Goal: Transaction & Acquisition: Purchase product/service

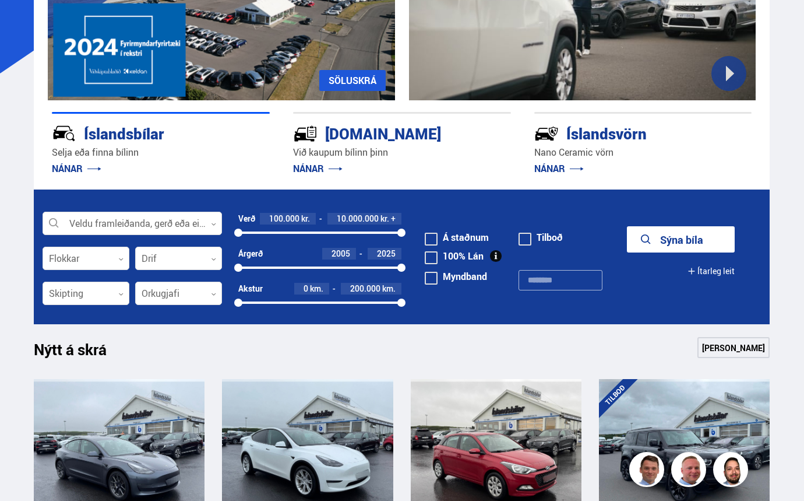
scroll to position [175, 0]
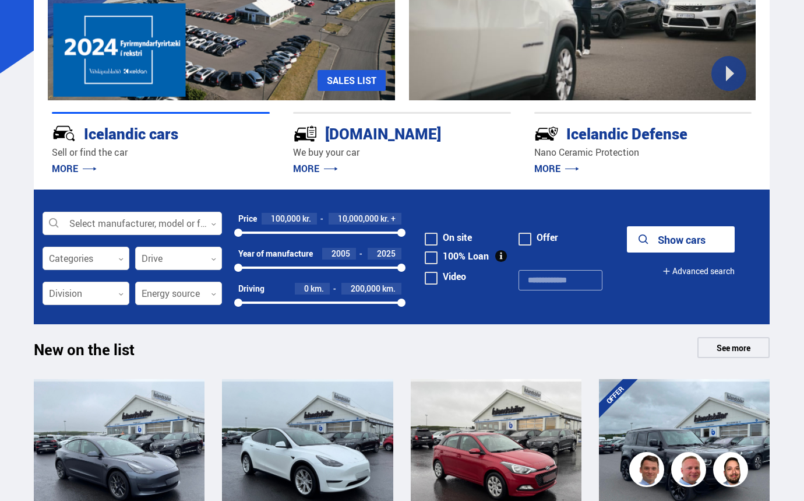
click at [348, 255] on font "2005" at bounding box center [341, 253] width 19 height 11
type input "****"
click at [182, 295] on div at bounding box center [178, 293] width 87 height 23
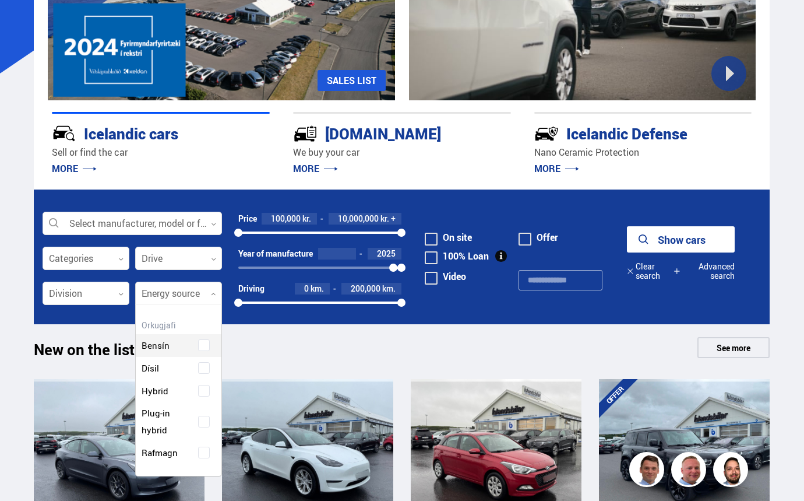
scroll to position [170, 86]
click at [205, 393] on div "Gasoline Diesel Hybrid Plug-in hybrid Electricity" at bounding box center [179, 389] width 86 height 147
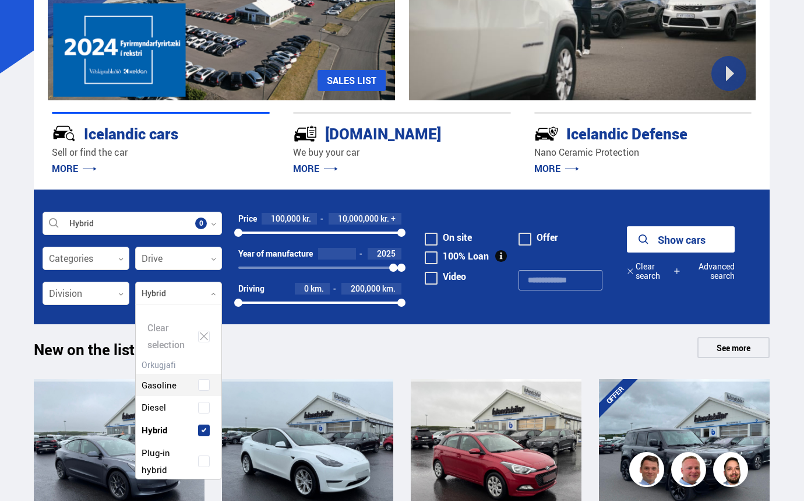
scroll to position [176, 91]
click at [202, 459] on span at bounding box center [204, 461] width 5 height 5
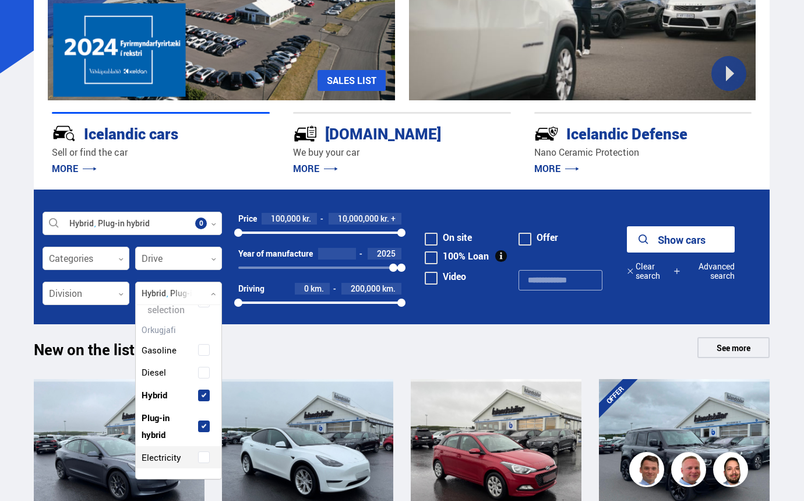
scroll to position [36, 0]
click at [202, 456] on span at bounding box center [204, 455] width 5 height 5
click at [121, 258] on icon at bounding box center [120, 258] width 5 height 5
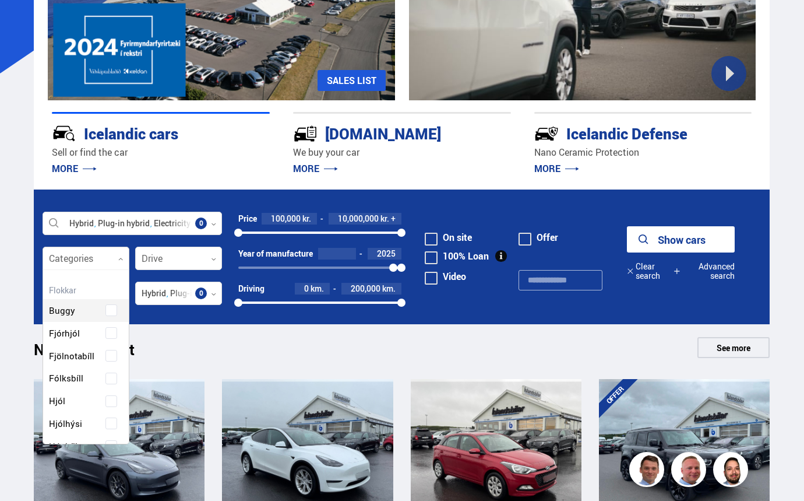
scroll to position [174, 83]
click at [121, 257] on icon at bounding box center [120, 258] width 5 height 5
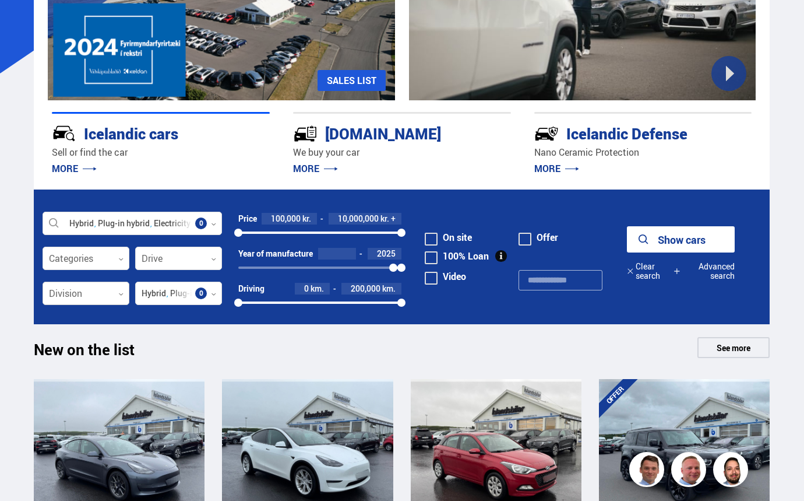
click at [122, 298] on div at bounding box center [86, 293] width 87 height 23
click at [122, 263] on div at bounding box center [86, 258] width 87 height 23
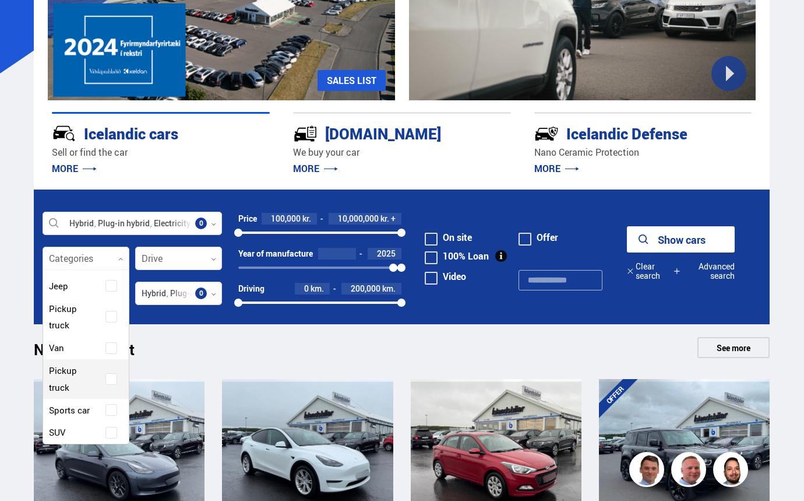
scroll to position [291, 0]
click at [109, 372] on span at bounding box center [111, 374] width 5 height 5
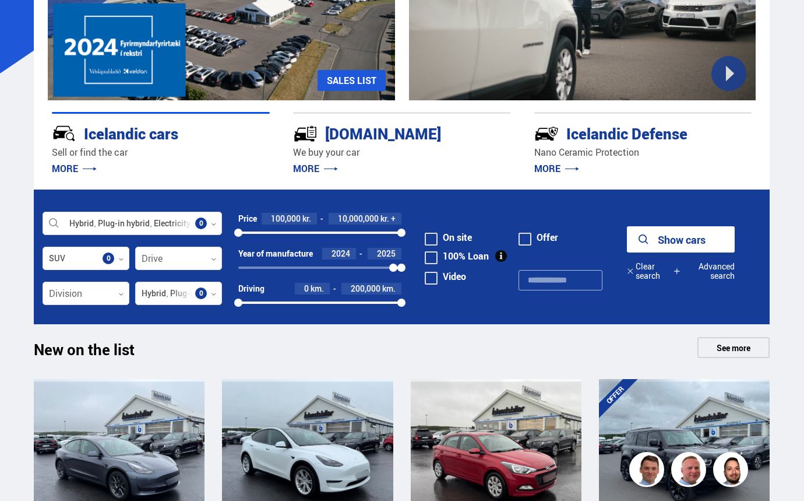
click at [701, 235] on font "Show cars" at bounding box center [682, 239] width 48 height 14
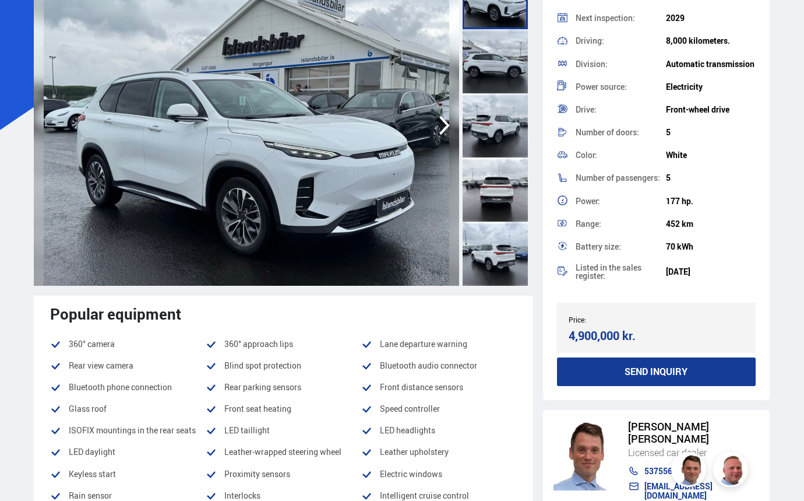
scroll to position [117, 0]
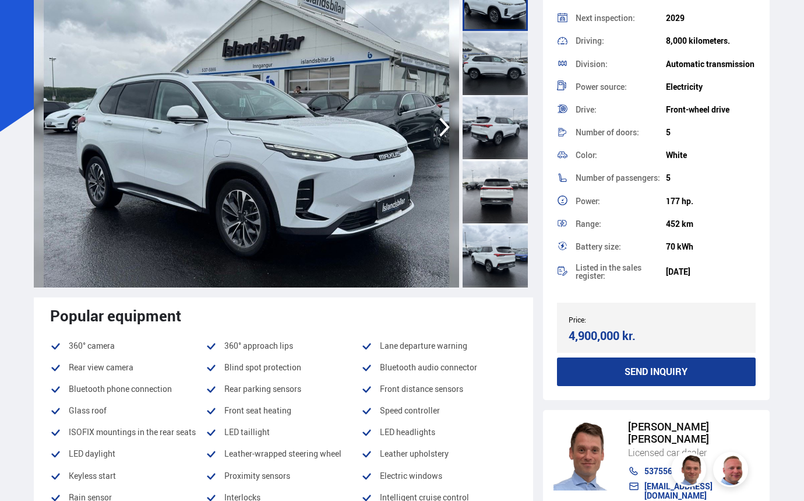
click at [445, 128] on icon "button" at bounding box center [444, 127] width 23 height 28
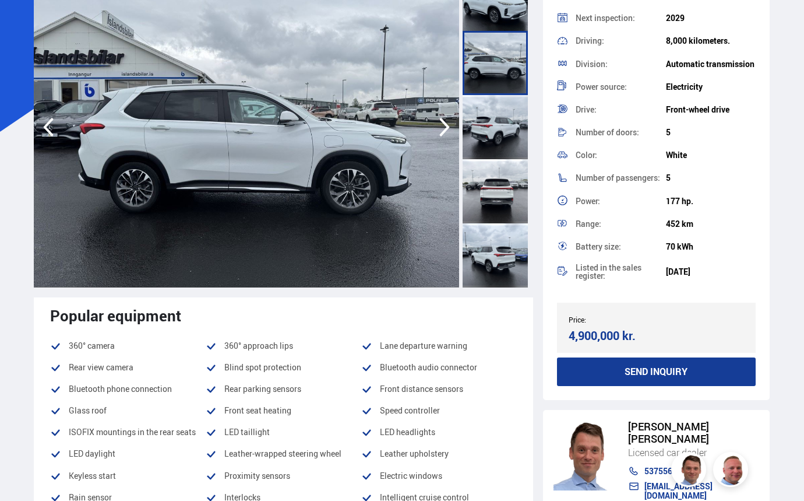
click at [445, 128] on icon "button" at bounding box center [444, 127] width 23 height 28
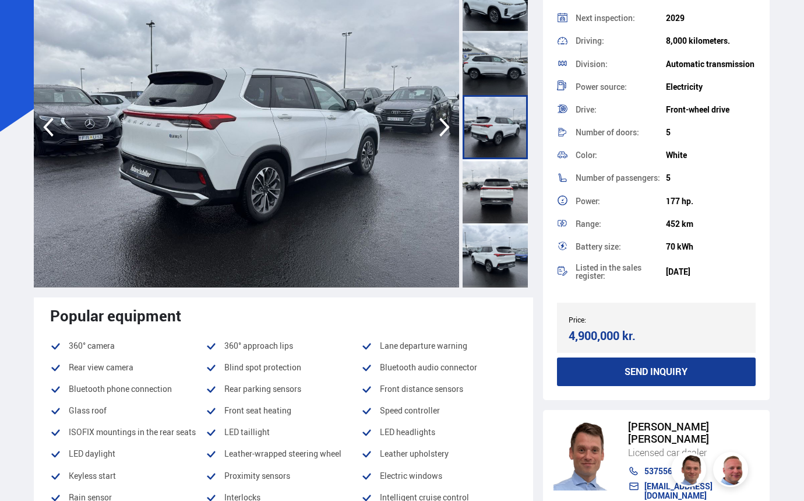
click at [445, 126] on icon "button" at bounding box center [444, 127] width 23 height 28
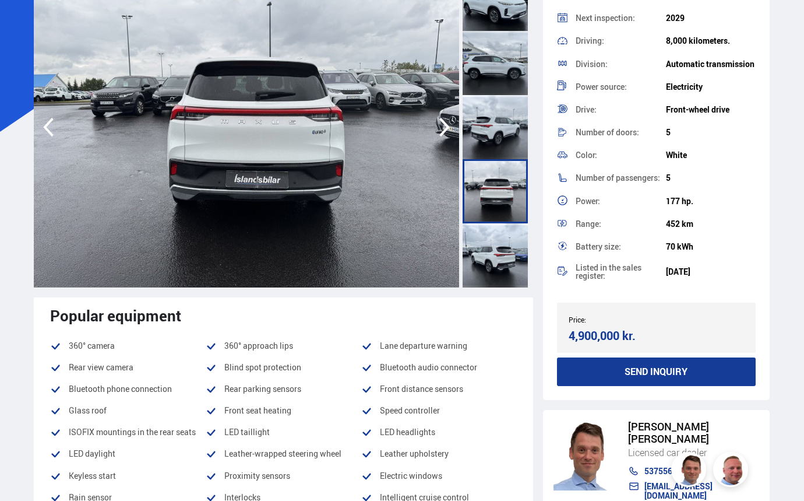
click at [445, 126] on icon "button" at bounding box center [444, 127] width 23 height 28
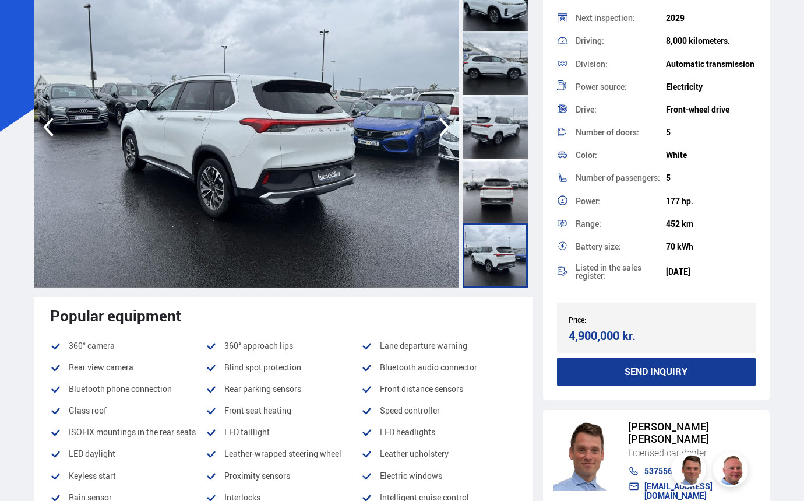
click at [445, 126] on icon "button" at bounding box center [444, 127] width 23 height 28
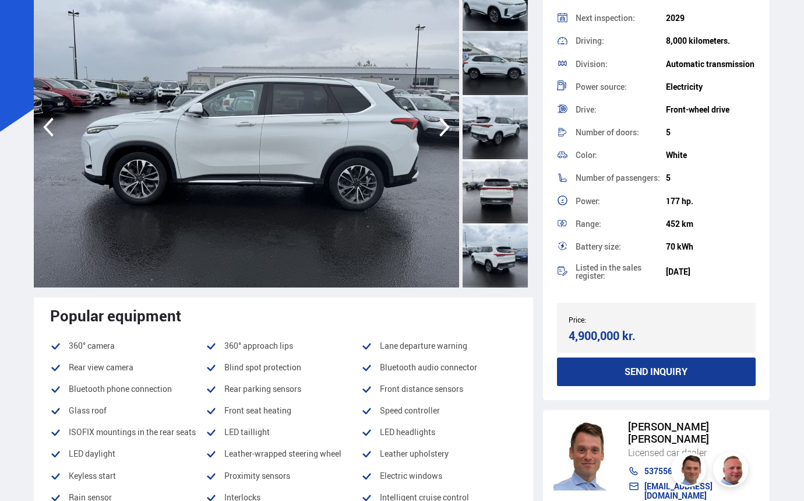
click at [446, 124] on icon "button" at bounding box center [444, 127] width 10 height 19
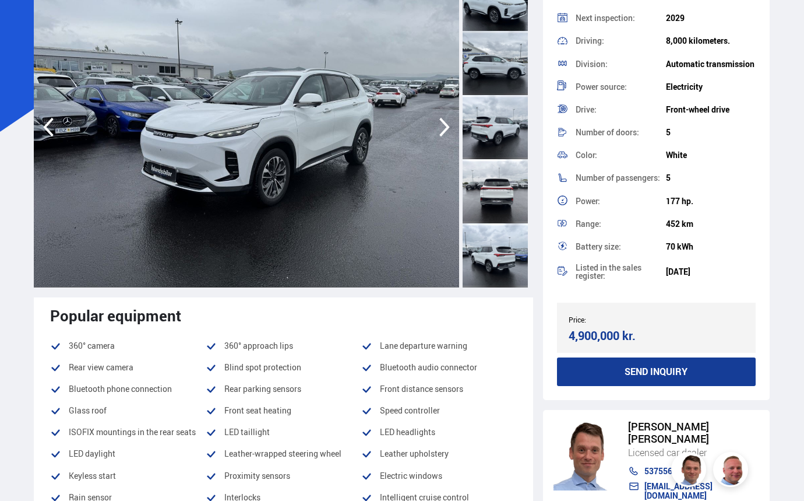
click at [446, 124] on icon "button" at bounding box center [444, 127] width 10 height 19
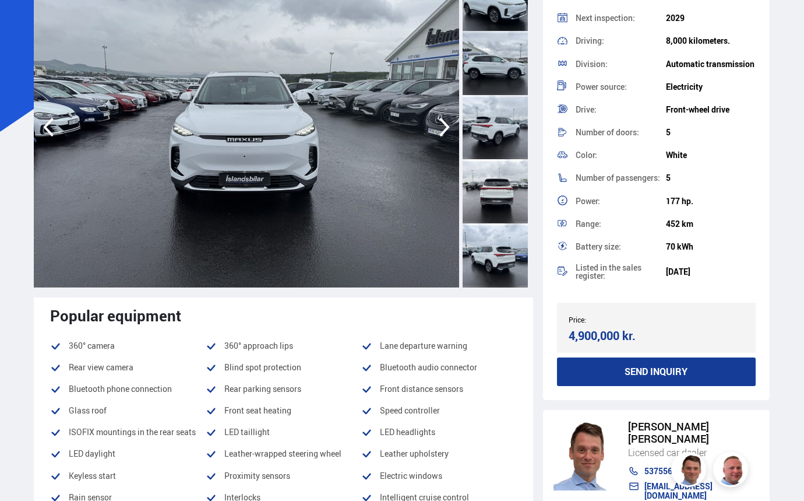
click at [446, 124] on icon "button" at bounding box center [444, 127] width 10 height 19
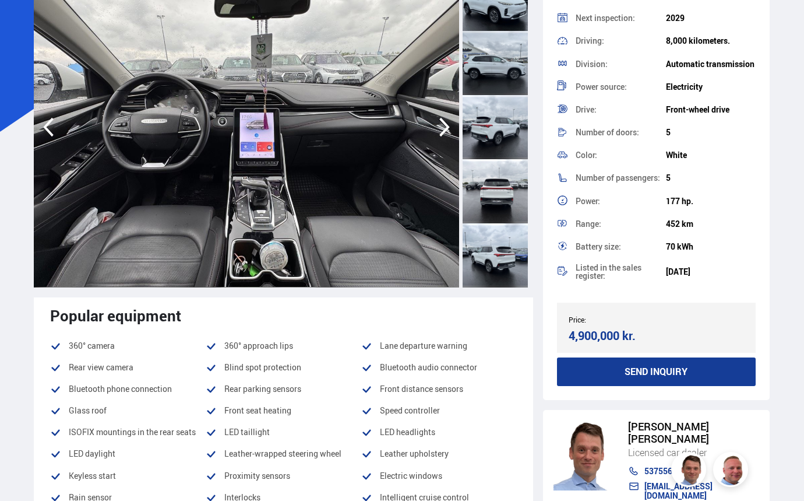
click at [446, 124] on icon "button" at bounding box center [444, 127] width 10 height 19
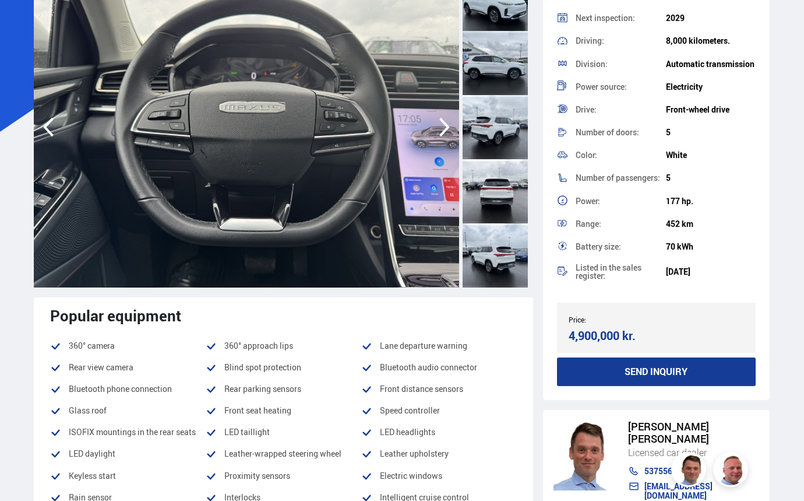
click at [58, 128] on icon "button" at bounding box center [48, 127] width 23 height 28
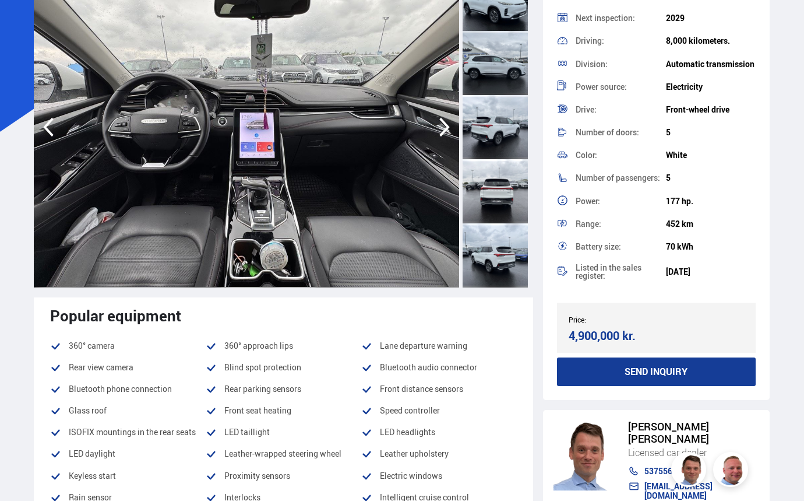
click at [269, 151] on img at bounding box center [246, 127] width 425 height 320
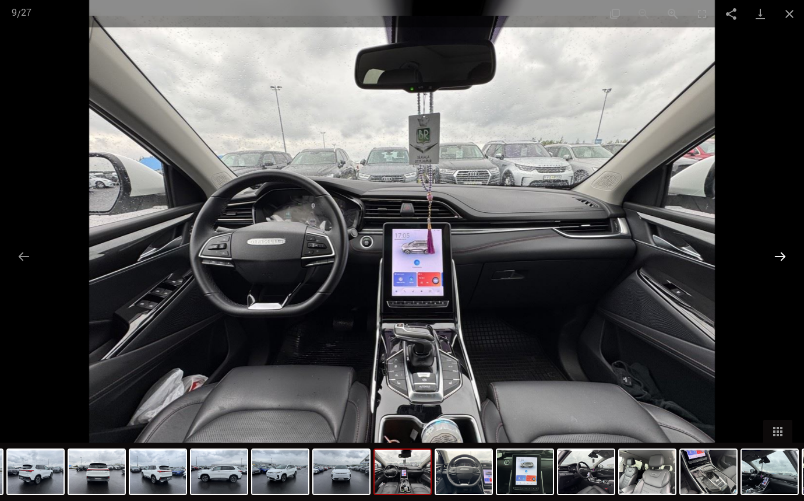
click at [779, 256] on button "Next slide" at bounding box center [780, 256] width 24 height 23
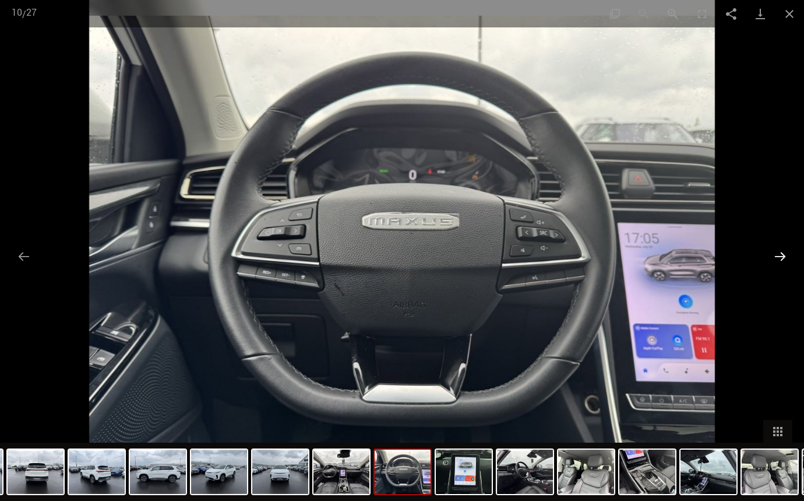
click at [779, 256] on button "Next slide" at bounding box center [780, 256] width 24 height 23
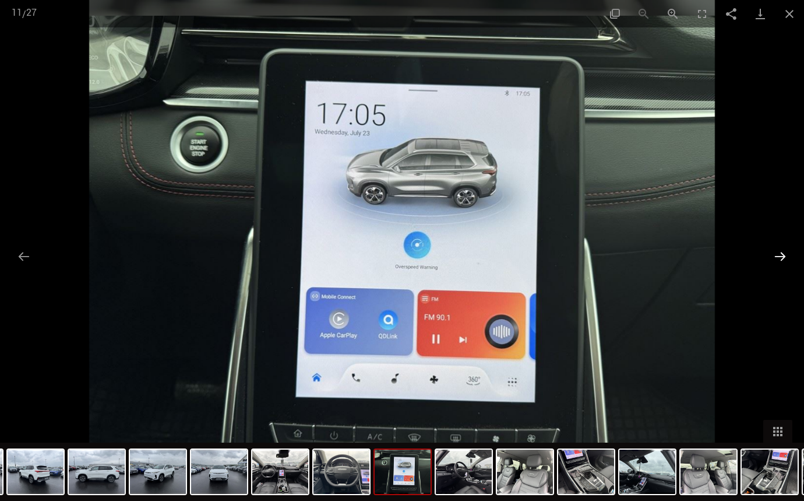
click at [779, 256] on button "Next slide" at bounding box center [780, 256] width 24 height 23
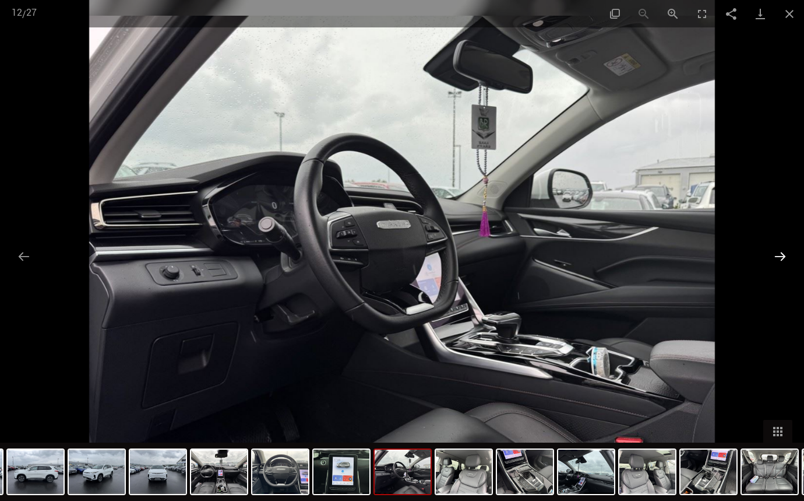
click at [780, 256] on button "Next slide" at bounding box center [780, 256] width 24 height 23
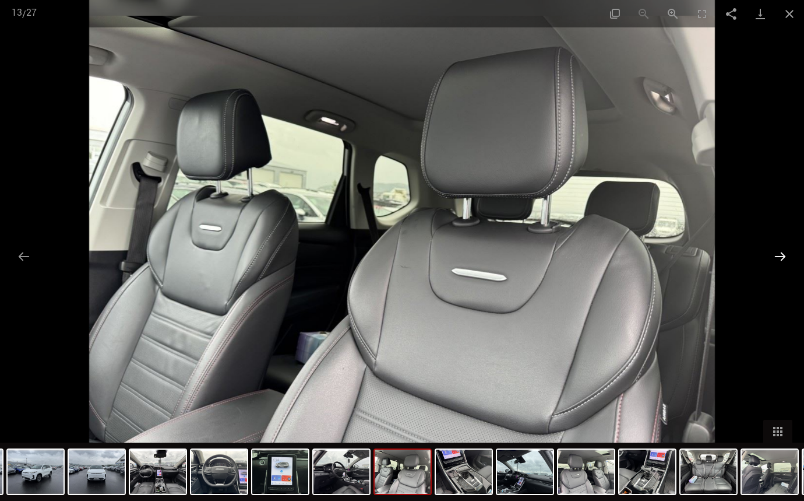
click at [781, 256] on button "Next slide" at bounding box center [780, 256] width 24 height 23
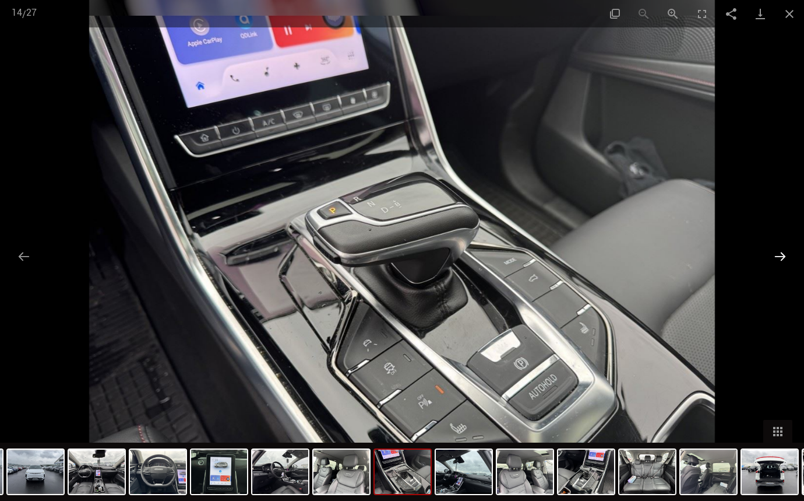
click at [784, 256] on button "Next slide" at bounding box center [780, 256] width 24 height 23
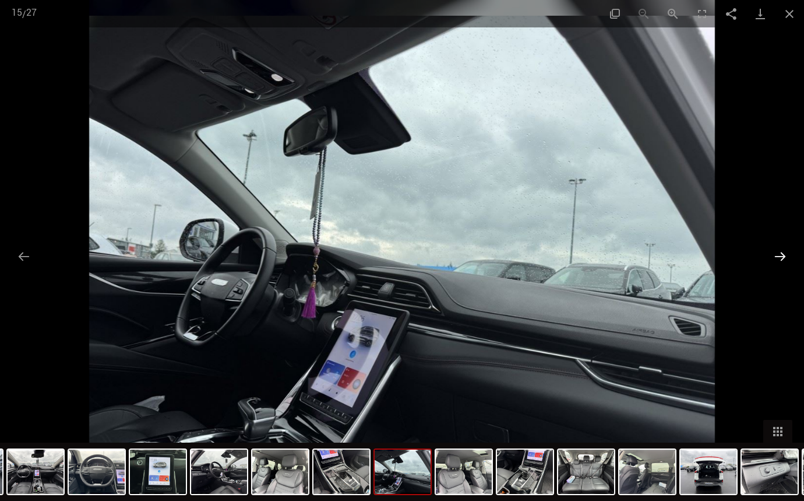
click at [784, 256] on button "Next slide" at bounding box center [780, 256] width 24 height 23
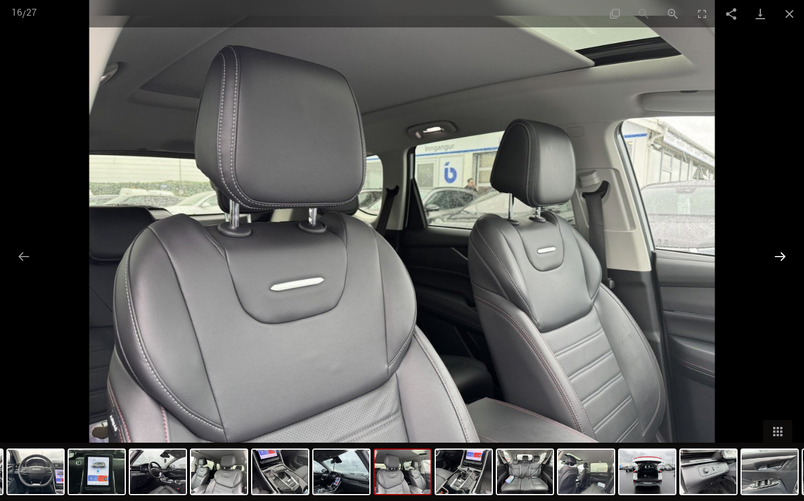
click at [785, 257] on button "Next slide" at bounding box center [780, 256] width 24 height 23
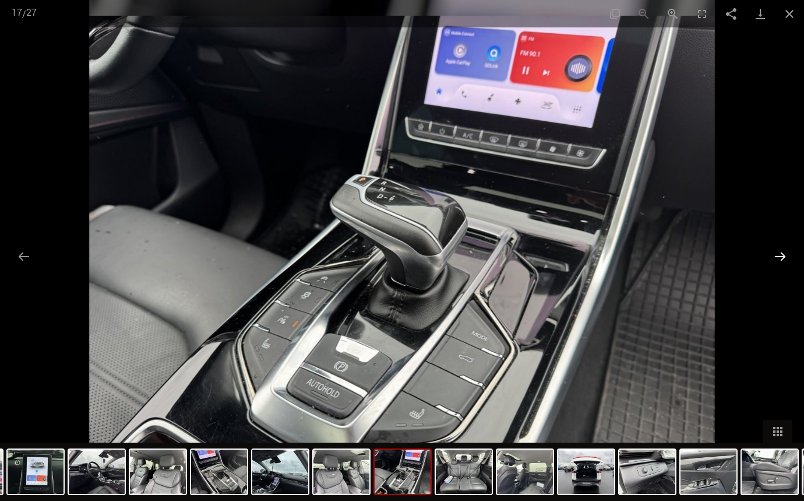
click at [785, 257] on button "Next slide" at bounding box center [780, 256] width 24 height 23
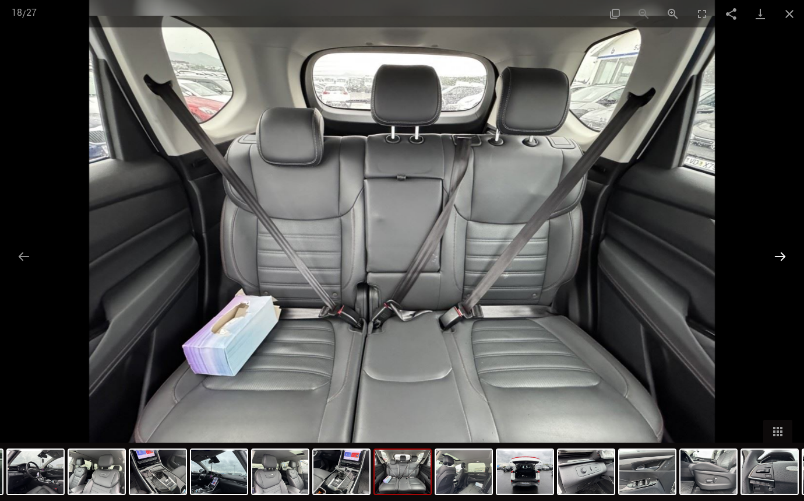
click at [785, 258] on button "Next slide" at bounding box center [780, 256] width 24 height 23
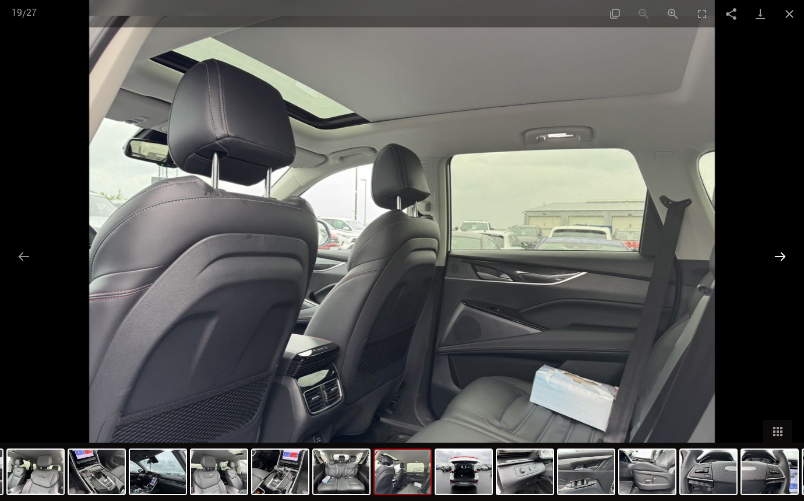
click at [785, 258] on button "Next slide" at bounding box center [780, 256] width 24 height 23
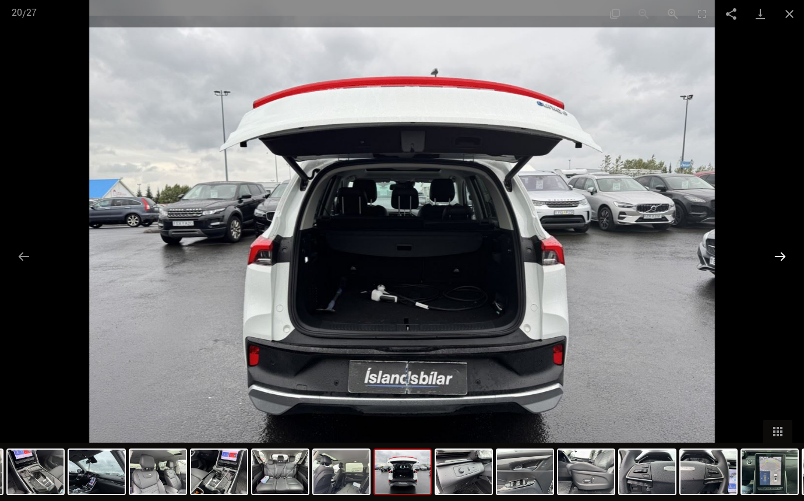
click at [786, 258] on button "Next slide" at bounding box center [780, 256] width 24 height 23
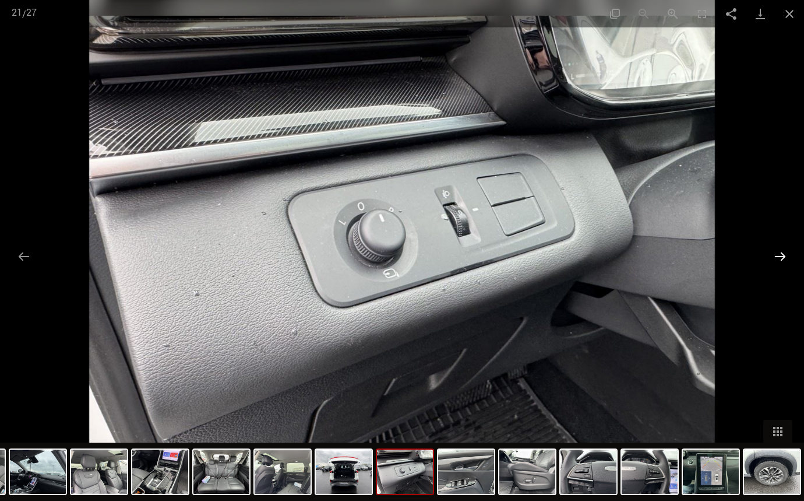
click at [788, 256] on button "Next slide" at bounding box center [780, 256] width 24 height 23
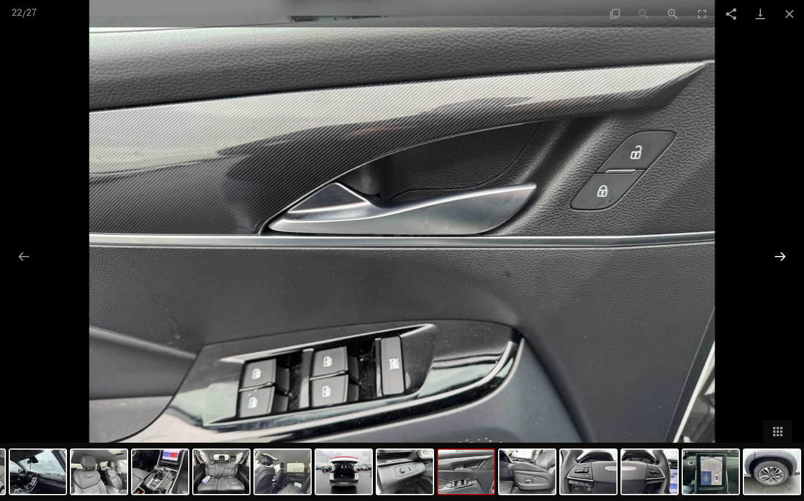
click at [788, 256] on button "Next slide" at bounding box center [780, 256] width 24 height 23
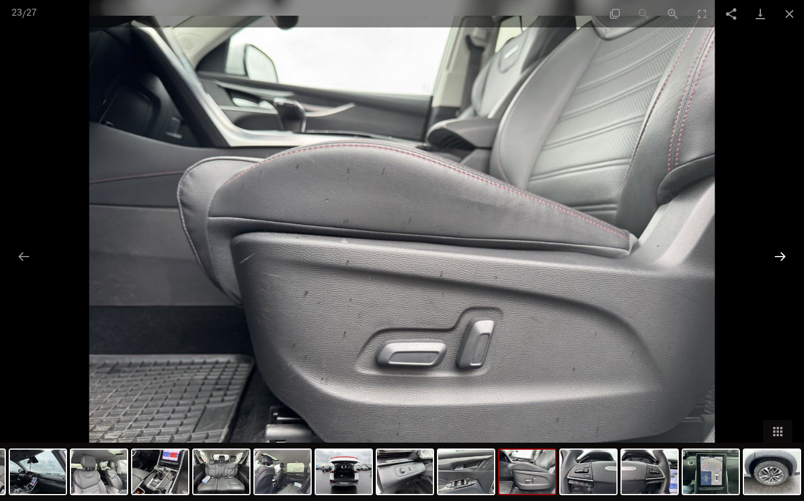
click at [790, 256] on button "Next slide" at bounding box center [780, 256] width 24 height 23
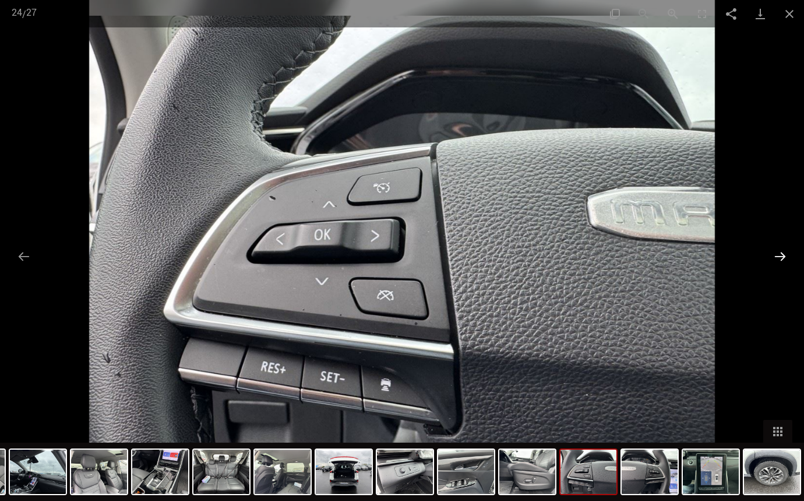
click at [790, 256] on button "Next slide" at bounding box center [780, 256] width 24 height 23
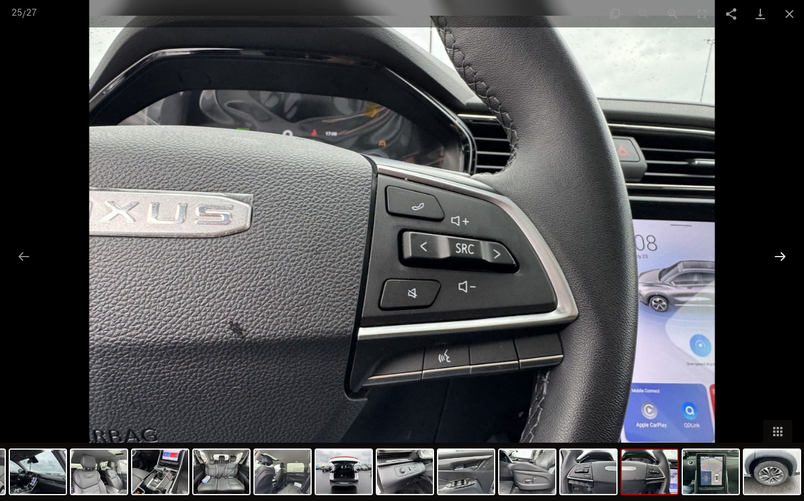
click at [790, 256] on button "Next slide" at bounding box center [780, 256] width 24 height 23
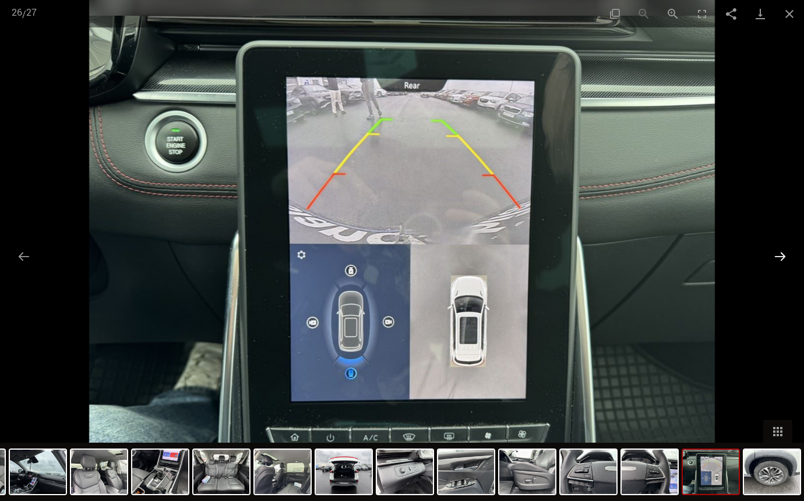
click at [791, 255] on button "Next slide" at bounding box center [780, 256] width 24 height 23
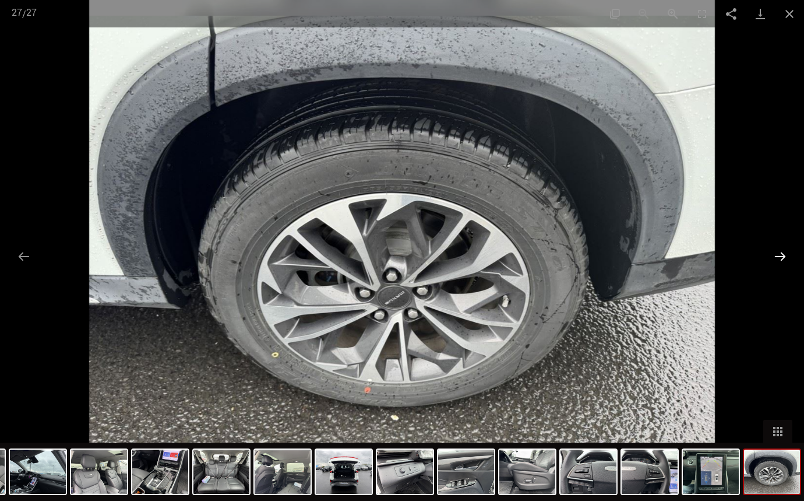
click at [790, 255] on button "Next slide" at bounding box center [780, 256] width 24 height 23
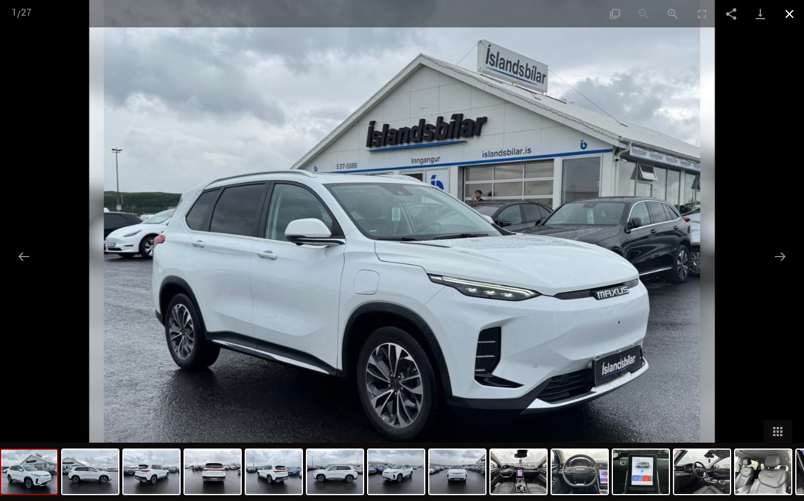
click at [788, 18] on button "Close gallery" at bounding box center [789, 13] width 29 height 27
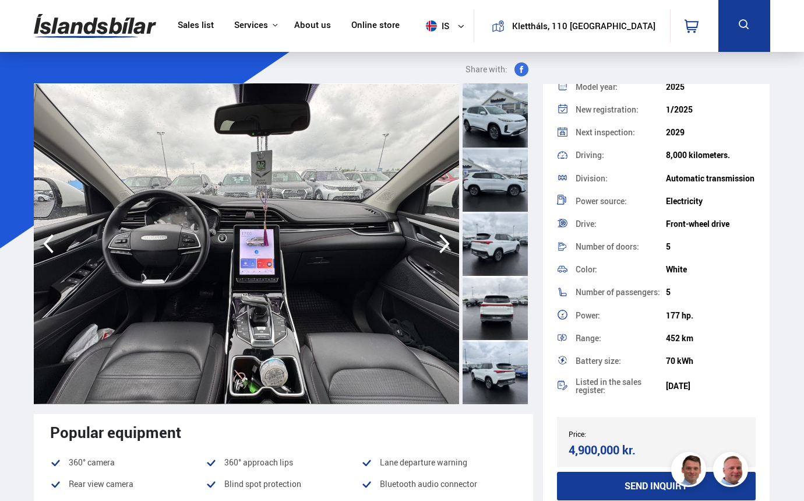
scroll to position [0, 0]
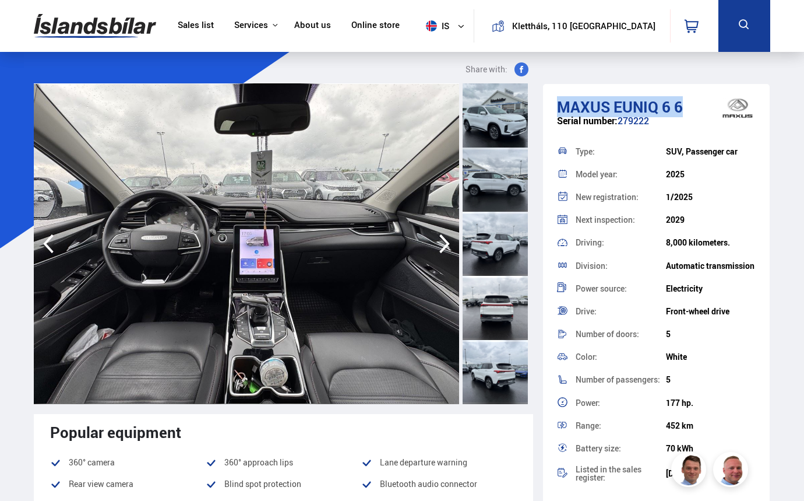
drag, startPoint x: 556, startPoint y: 104, endPoint x: 686, endPoint y: 101, distance: 130.0
click at [686, 101] on div "[PERSON_NAME] 6 6 Serial number: 279222 Type: SUV, Passenger car Model year: 20…" at bounding box center [656, 342] width 227 height 517
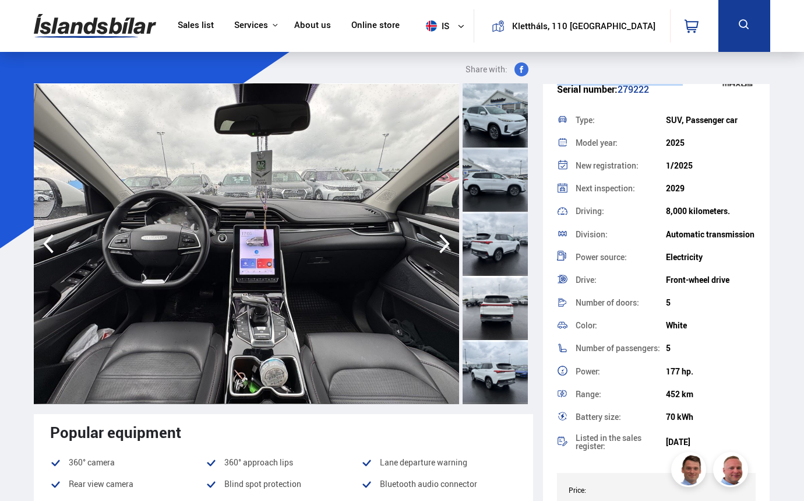
scroll to position [58, 0]
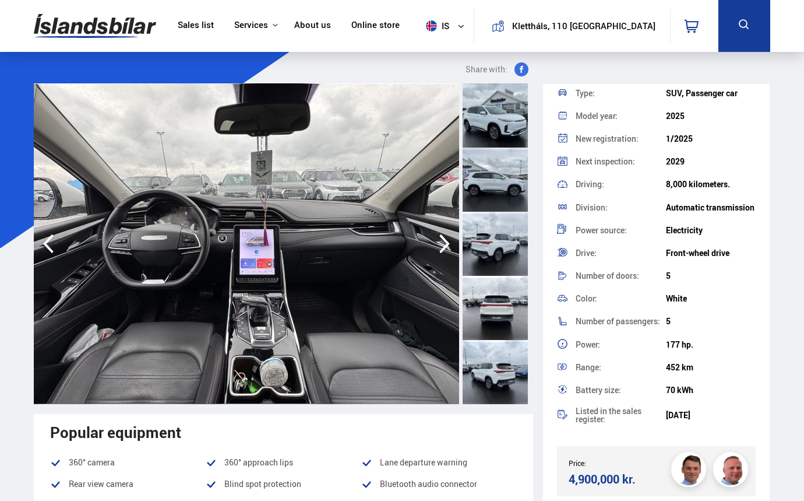
click at [495, 120] on div at bounding box center [495, 115] width 65 height 64
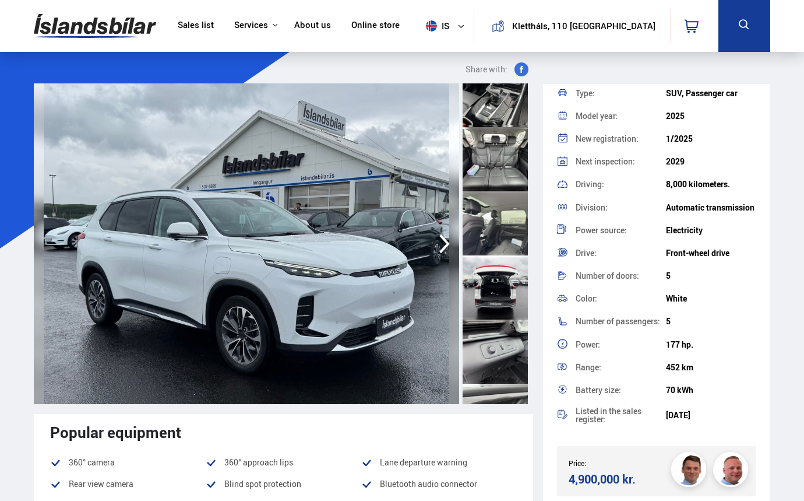
scroll to position [1049, 0]
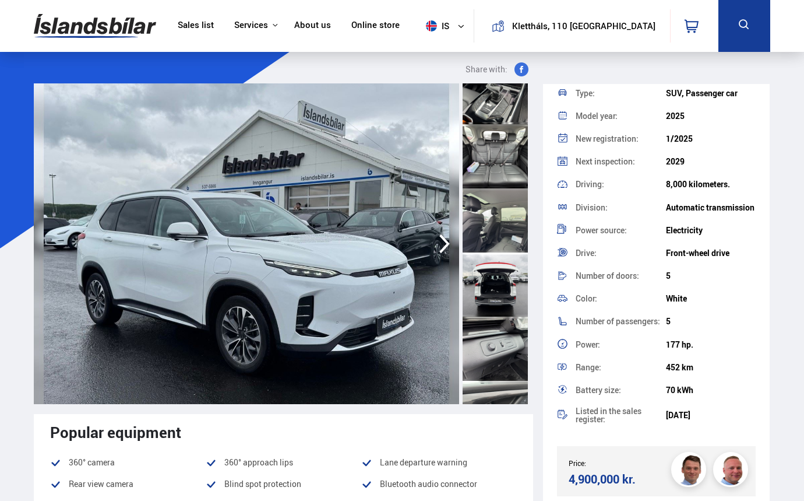
click at [502, 288] on div at bounding box center [495, 284] width 65 height 64
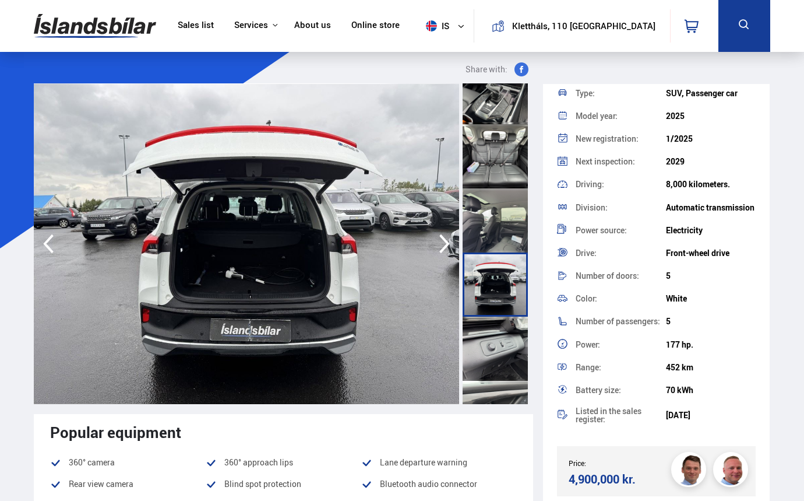
click at [253, 270] on img at bounding box center [246, 243] width 425 height 320
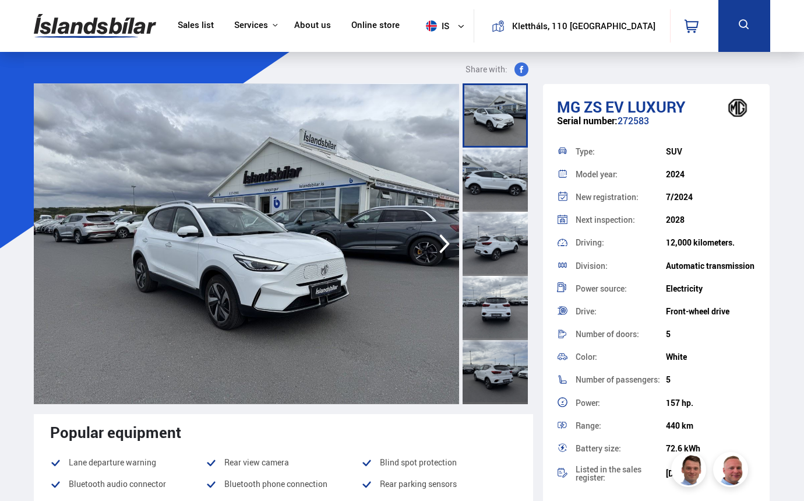
click at [443, 248] on icon "button" at bounding box center [444, 243] width 10 height 19
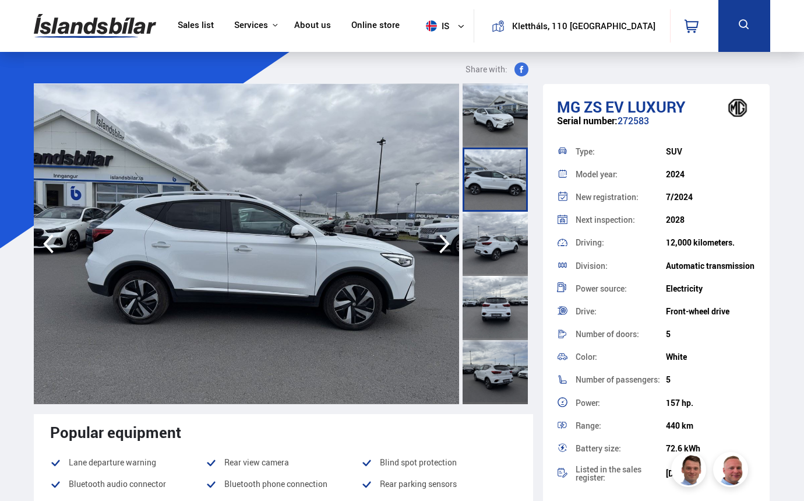
click at [345, 256] on img at bounding box center [246, 243] width 425 height 320
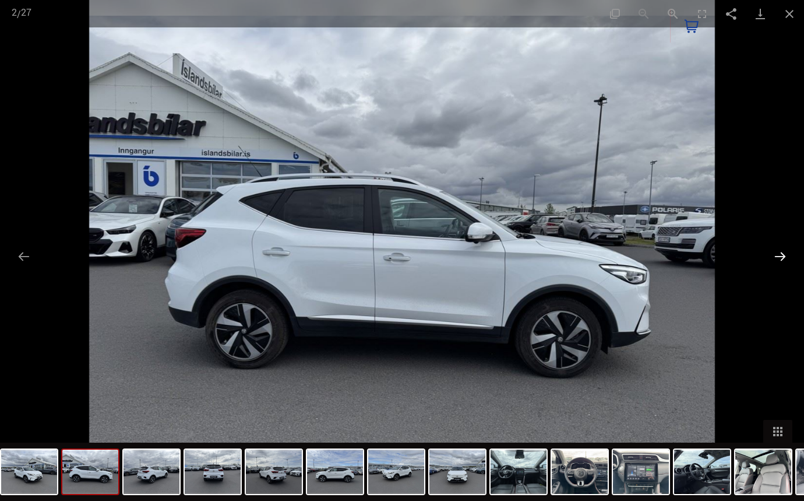
click at [778, 251] on button "Next slide" at bounding box center [780, 256] width 24 height 23
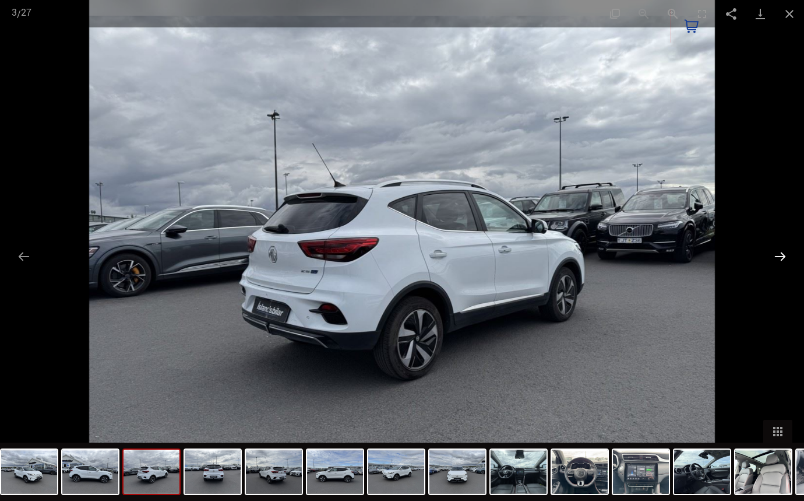
click at [776, 256] on button "Next slide" at bounding box center [780, 256] width 24 height 23
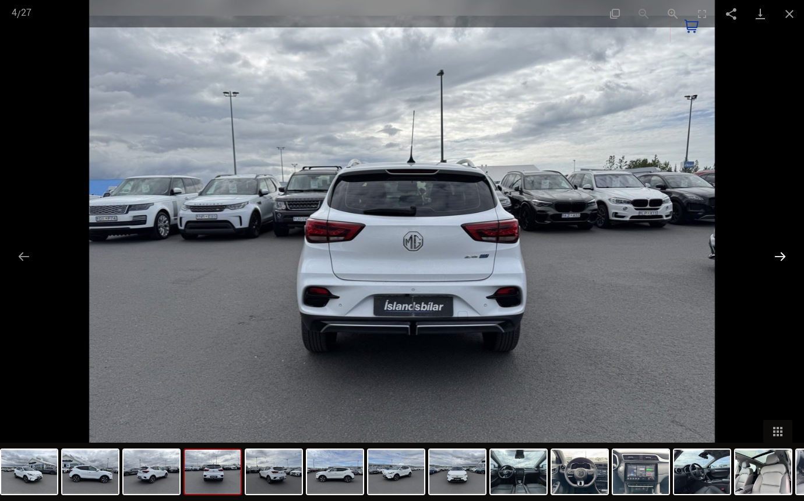
click at [776, 256] on button "Next slide" at bounding box center [780, 256] width 24 height 23
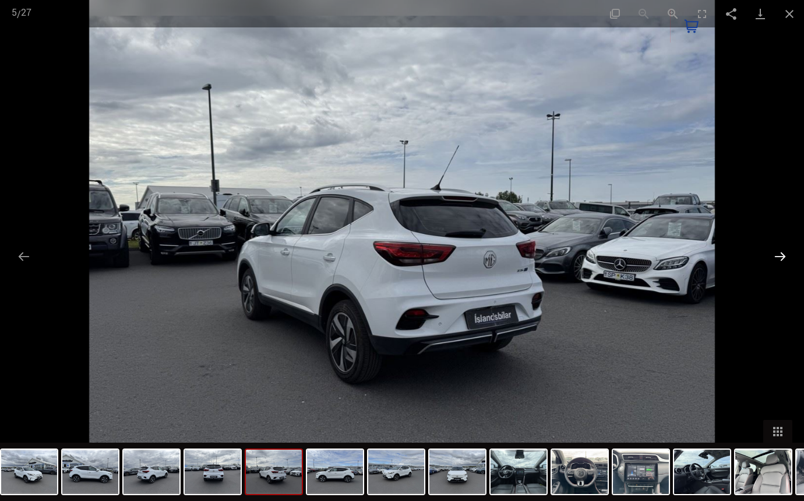
click at [776, 256] on button "Next slide" at bounding box center [780, 256] width 24 height 23
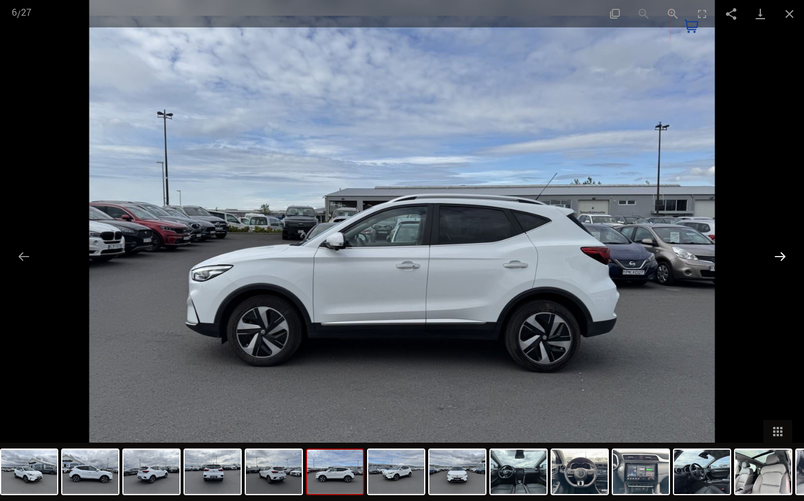
click at [776, 256] on button "Next slide" at bounding box center [780, 256] width 24 height 23
click at [527, 478] on img at bounding box center [519, 471] width 56 height 44
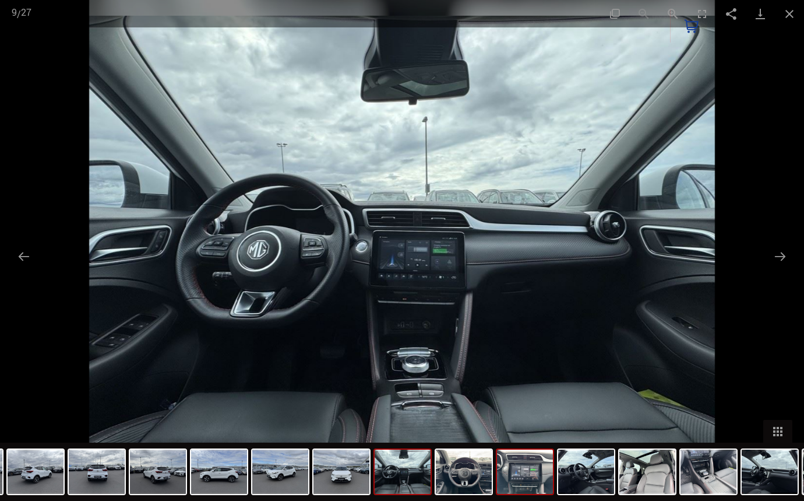
click at [528, 485] on img at bounding box center [525, 471] width 56 height 44
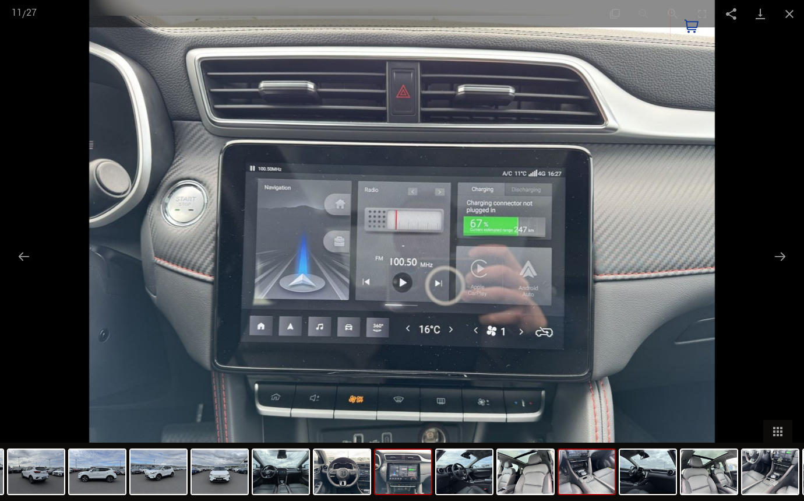
click at [573, 481] on img at bounding box center [587, 471] width 56 height 44
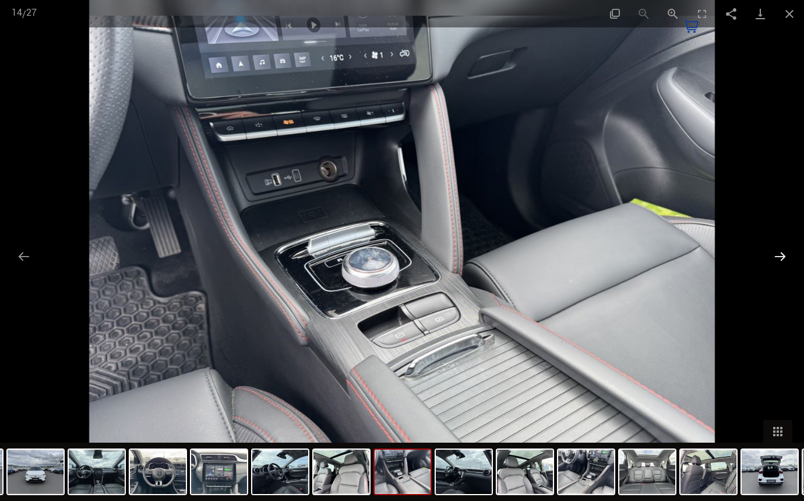
click at [783, 256] on button "Next slide" at bounding box center [780, 256] width 24 height 23
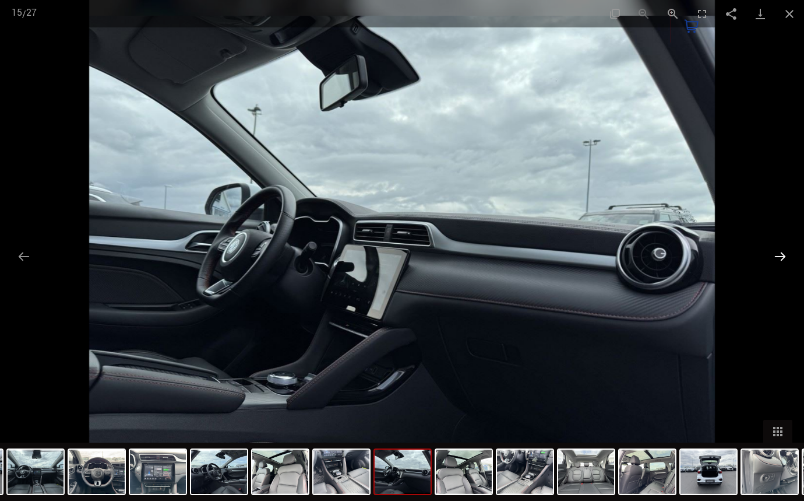
click at [783, 256] on button "Next slide" at bounding box center [780, 256] width 24 height 23
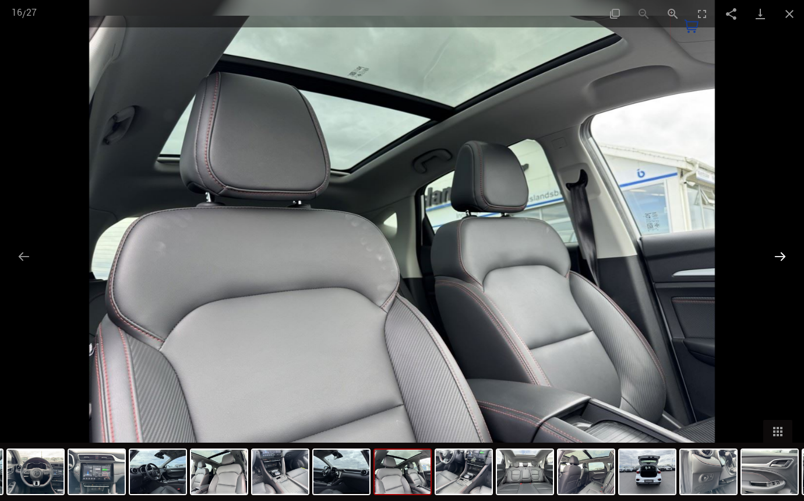
click at [783, 256] on button "Next slide" at bounding box center [780, 256] width 24 height 23
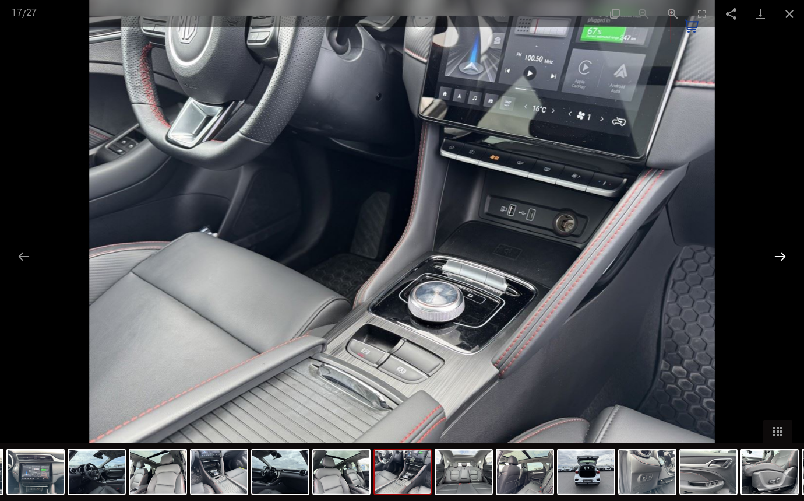
click at [783, 256] on button "Next slide" at bounding box center [780, 256] width 24 height 23
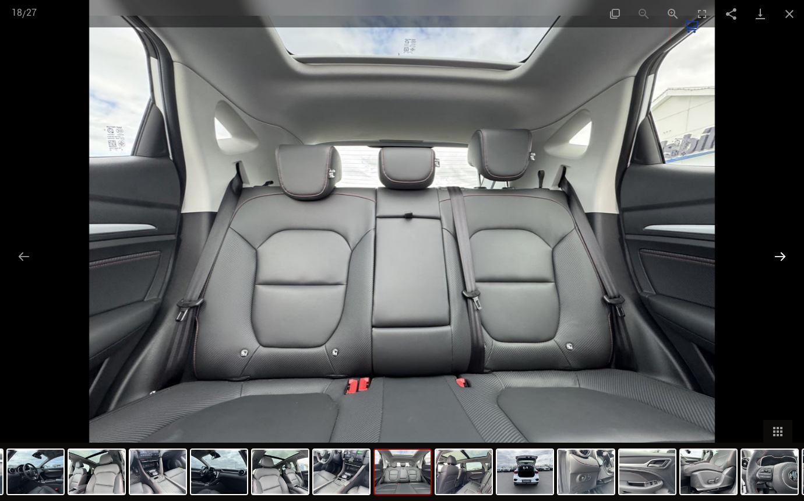
click at [780, 257] on button "Next slide" at bounding box center [780, 256] width 24 height 23
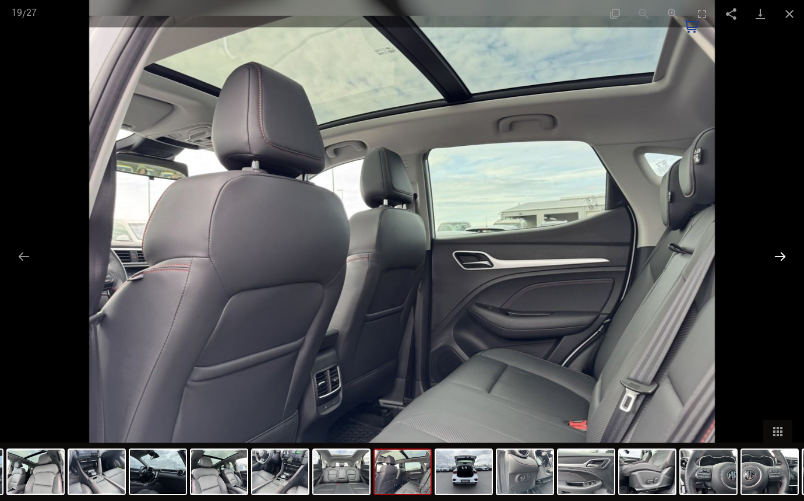
click at [780, 257] on button "Next slide" at bounding box center [780, 256] width 24 height 23
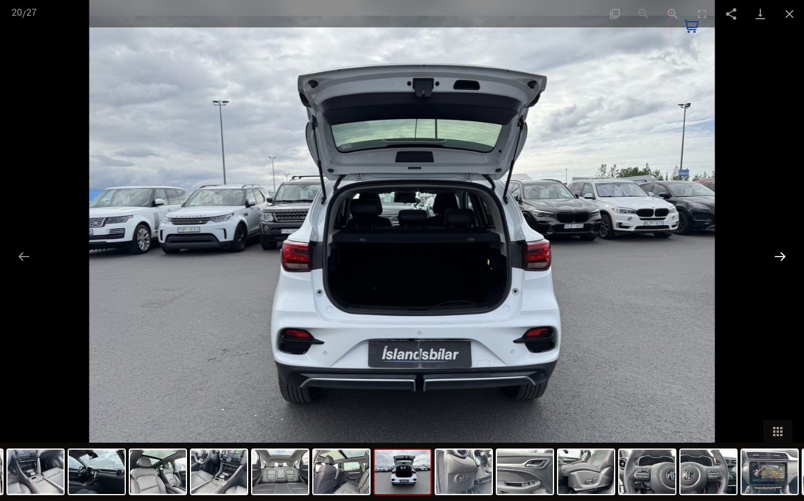
click at [780, 258] on button "Next slide" at bounding box center [780, 256] width 24 height 23
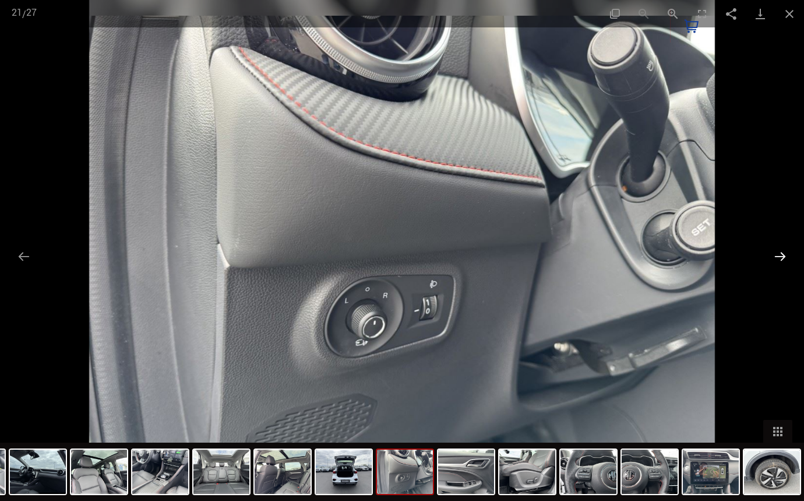
click at [780, 258] on button "Next slide" at bounding box center [780, 256] width 24 height 23
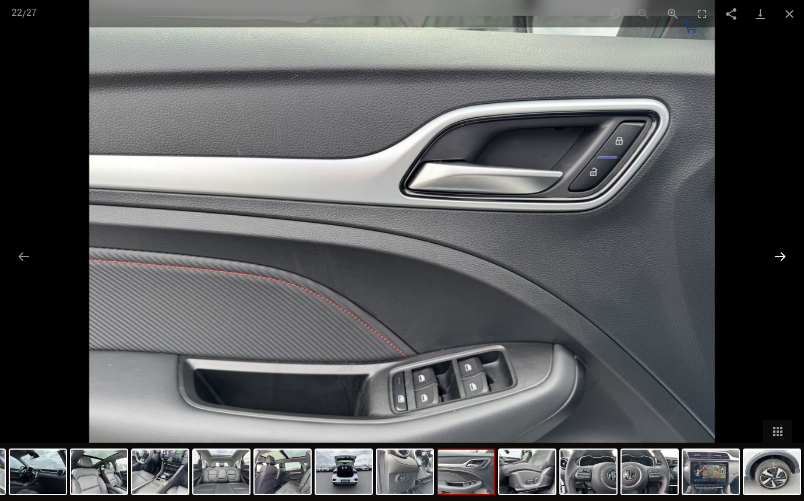
click at [780, 258] on button "Next slide" at bounding box center [780, 256] width 24 height 23
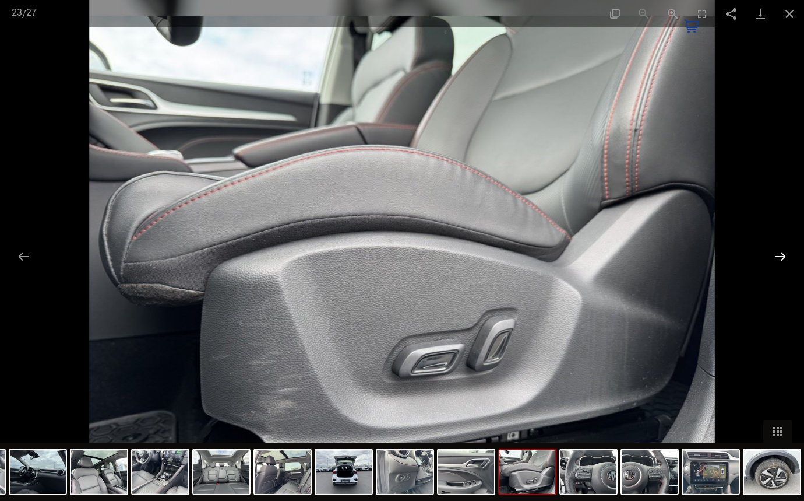
click at [780, 258] on button "Next slide" at bounding box center [780, 256] width 24 height 23
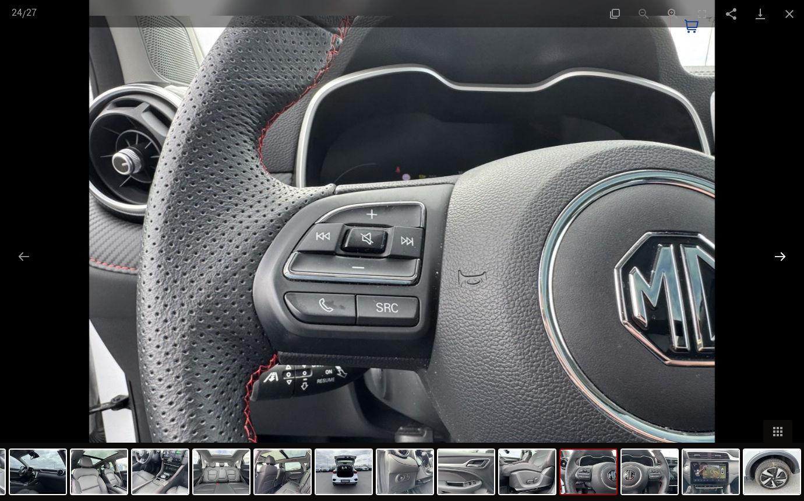
click at [780, 258] on button "Next slide" at bounding box center [780, 256] width 24 height 23
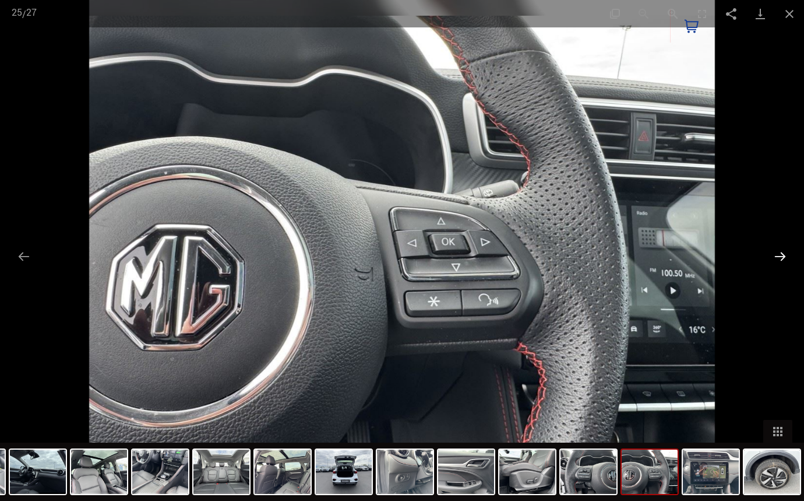
click at [780, 258] on button "Next slide" at bounding box center [780, 256] width 24 height 23
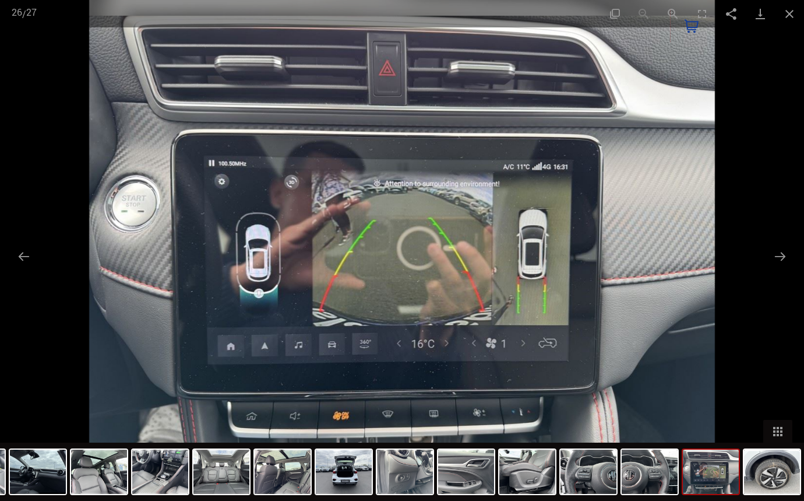
click at [791, 15] on button "Close gallery" at bounding box center [789, 13] width 29 height 27
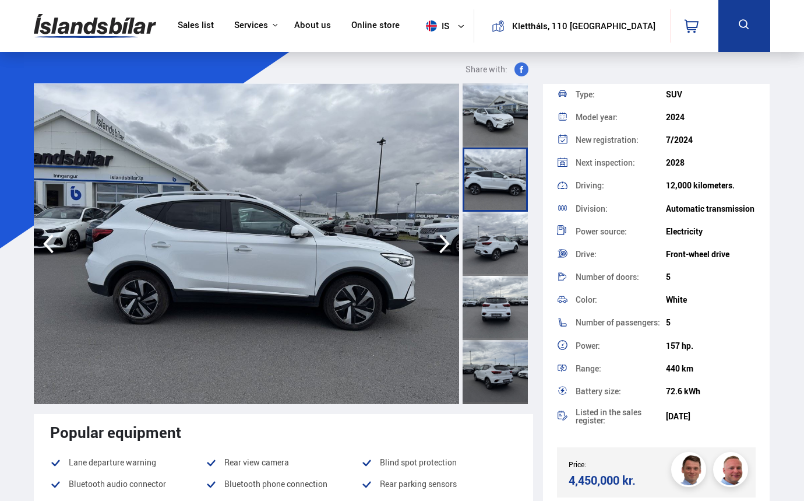
scroll to position [58, 0]
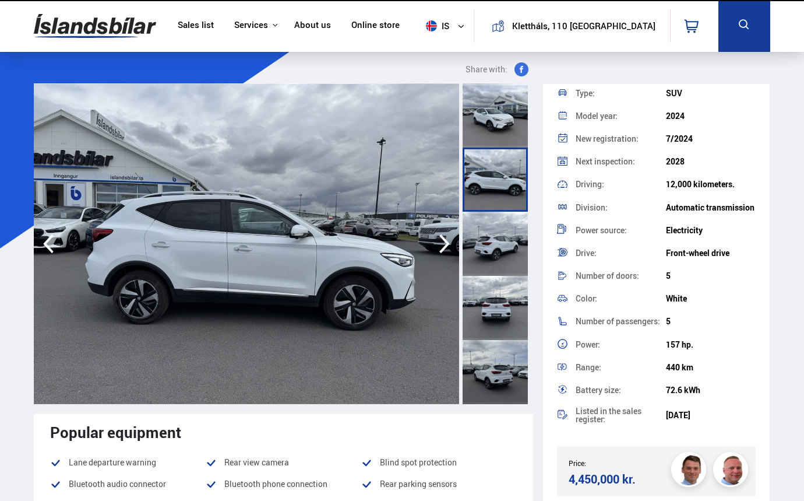
click at [499, 113] on div at bounding box center [495, 115] width 65 height 64
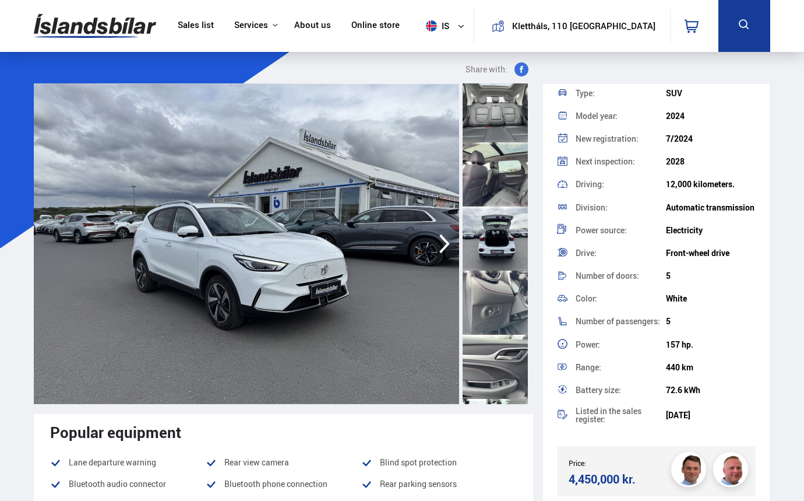
scroll to position [1107, 0]
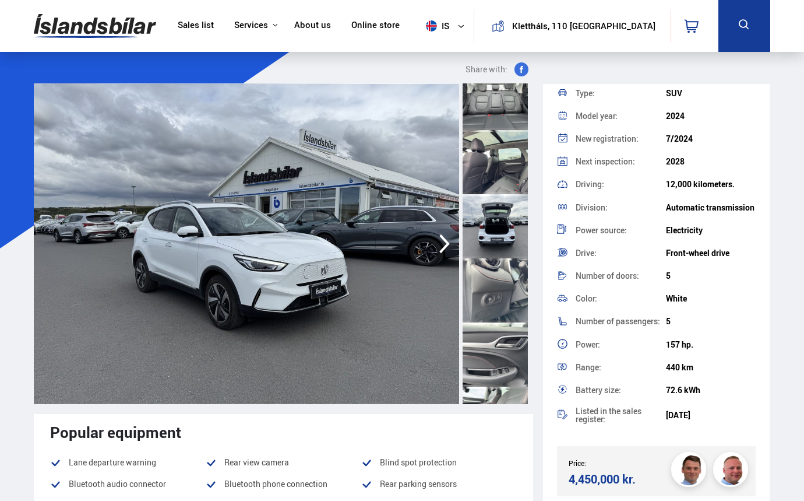
click at [487, 219] on div at bounding box center [495, 226] width 65 height 64
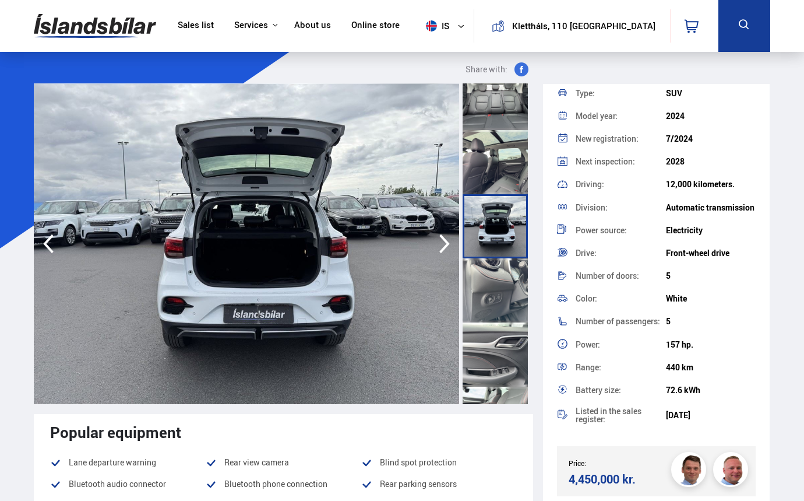
click at [266, 248] on img at bounding box center [246, 243] width 425 height 320
